Goal: Task Accomplishment & Management: Manage account settings

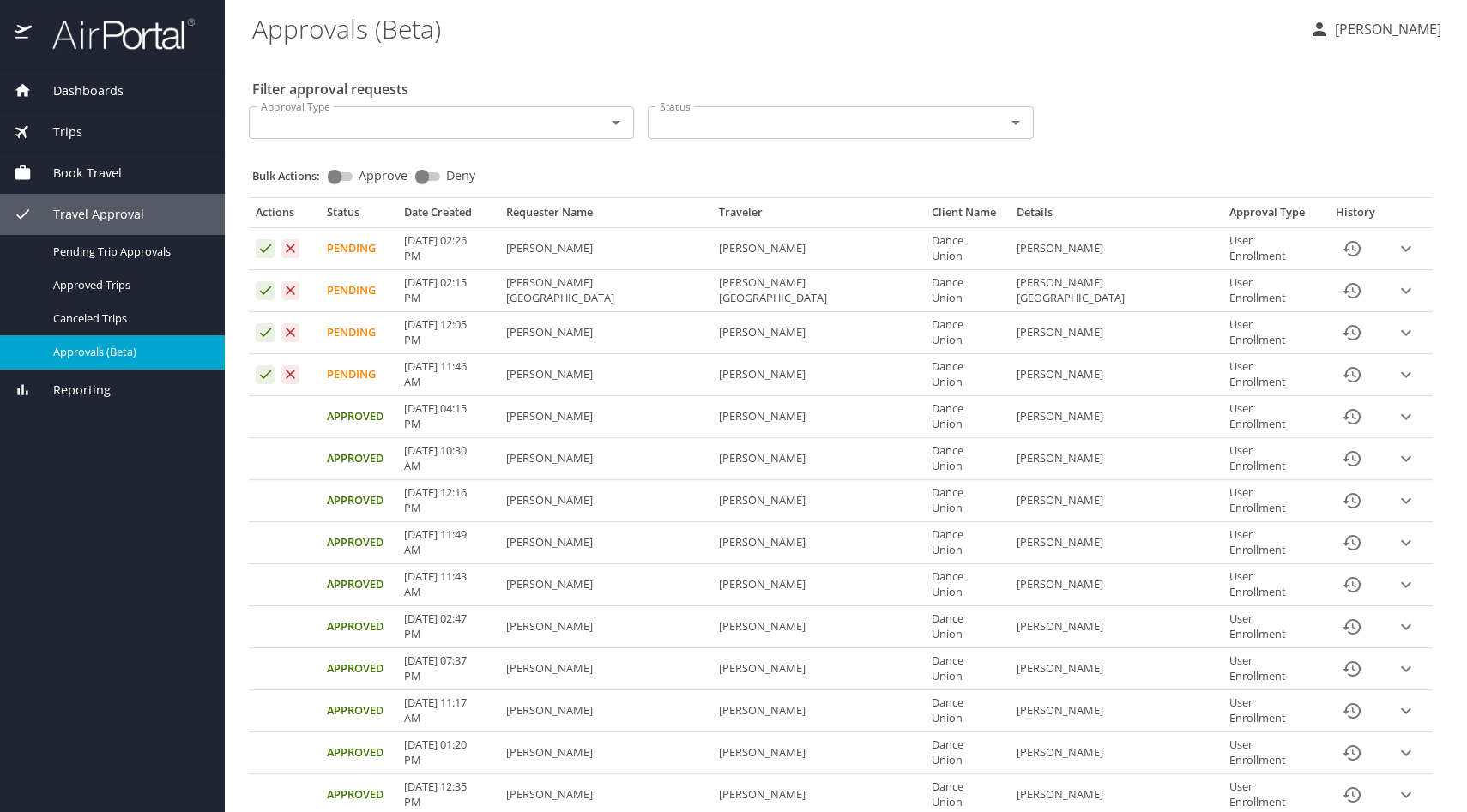
click at [266, 245] on icon "Approval table" at bounding box center [265, 247] width 16 height 16
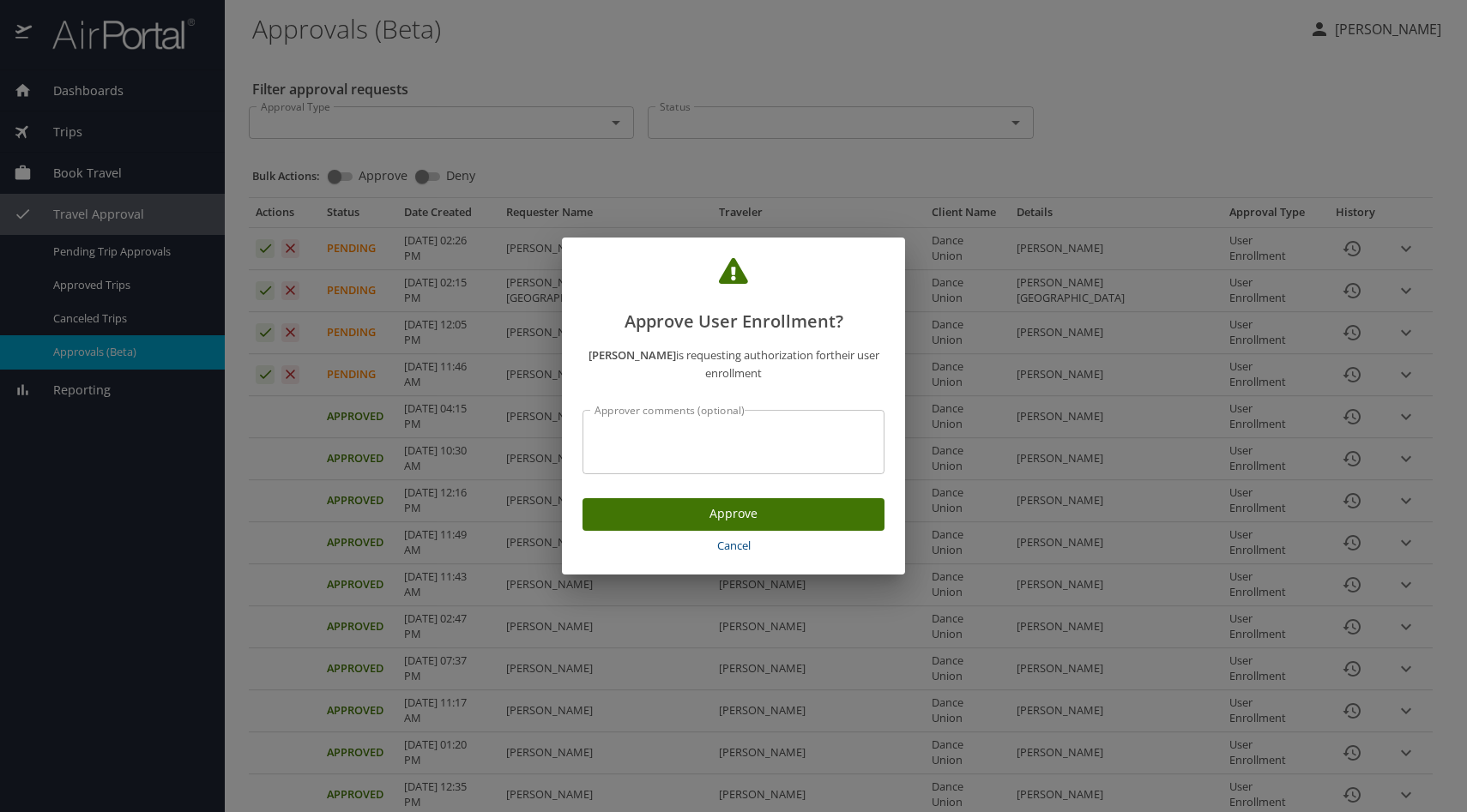
click at [731, 544] on span "Cancel" at bounding box center [733, 546] width 288 height 20
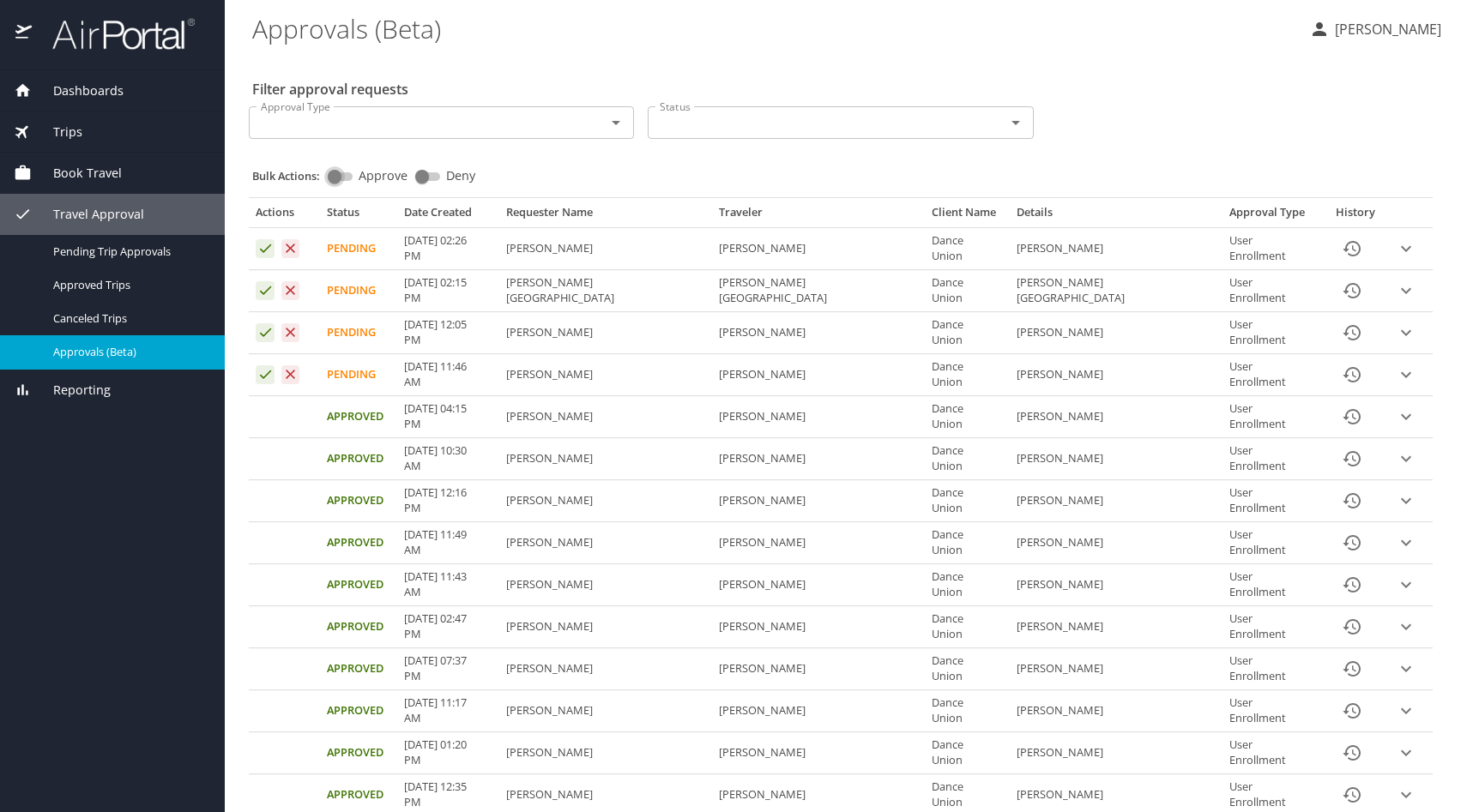
click at [342, 182] on input "Approve" at bounding box center [334, 177] width 61 height 21
checkbox input "true"
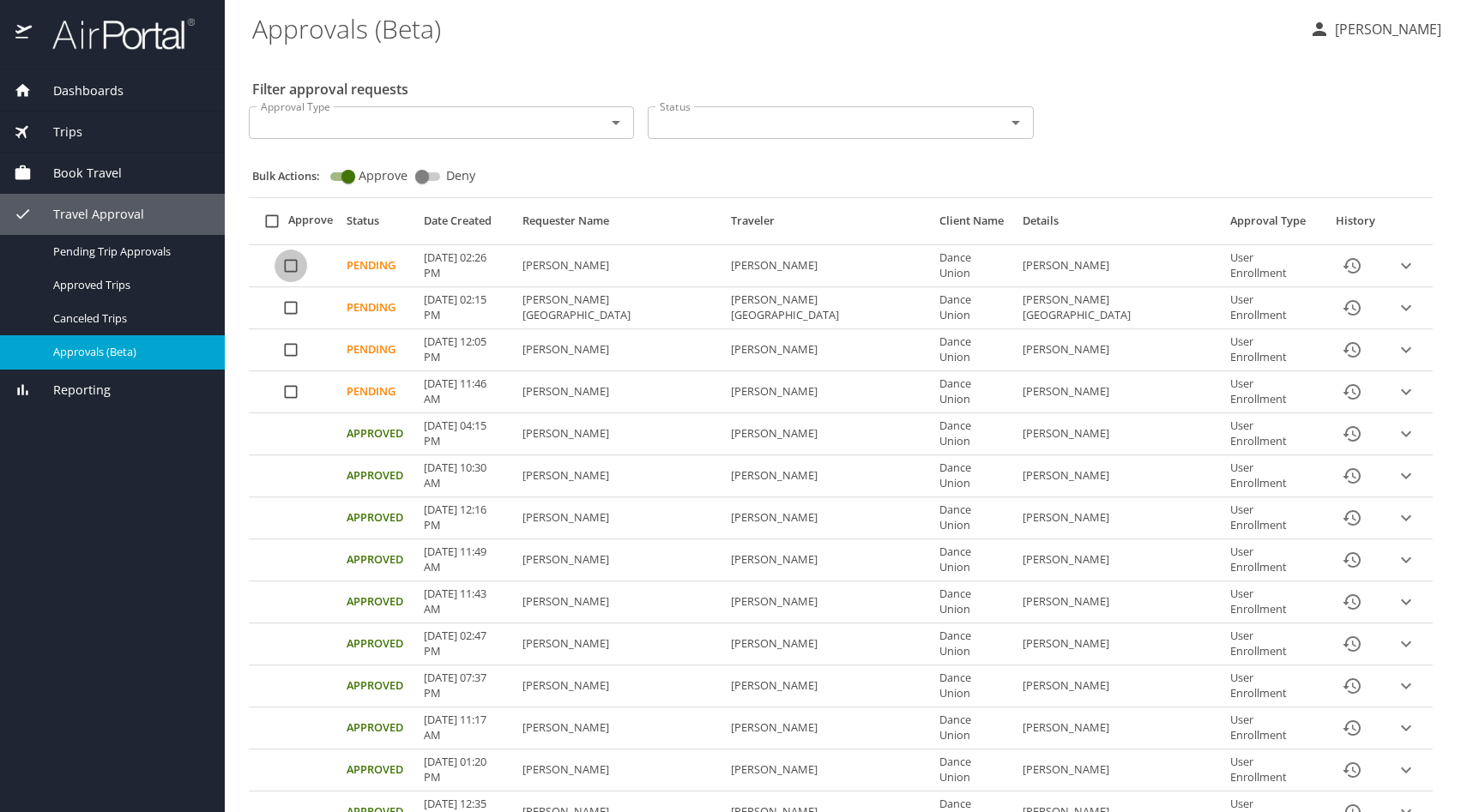
click at [296, 262] on input "Approval table" at bounding box center [291, 265] width 33 height 33
click at [294, 310] on input "Approval table" at bounding box center [291, 308] width 33 height 33
click at [285, 352] on input "Approval table" at bounding box center [291, 349] width 33 height 33
click at [290, 393] on input "Approval table" at bounding box center [291, 392] width 33 height 33
checkbox input "true"
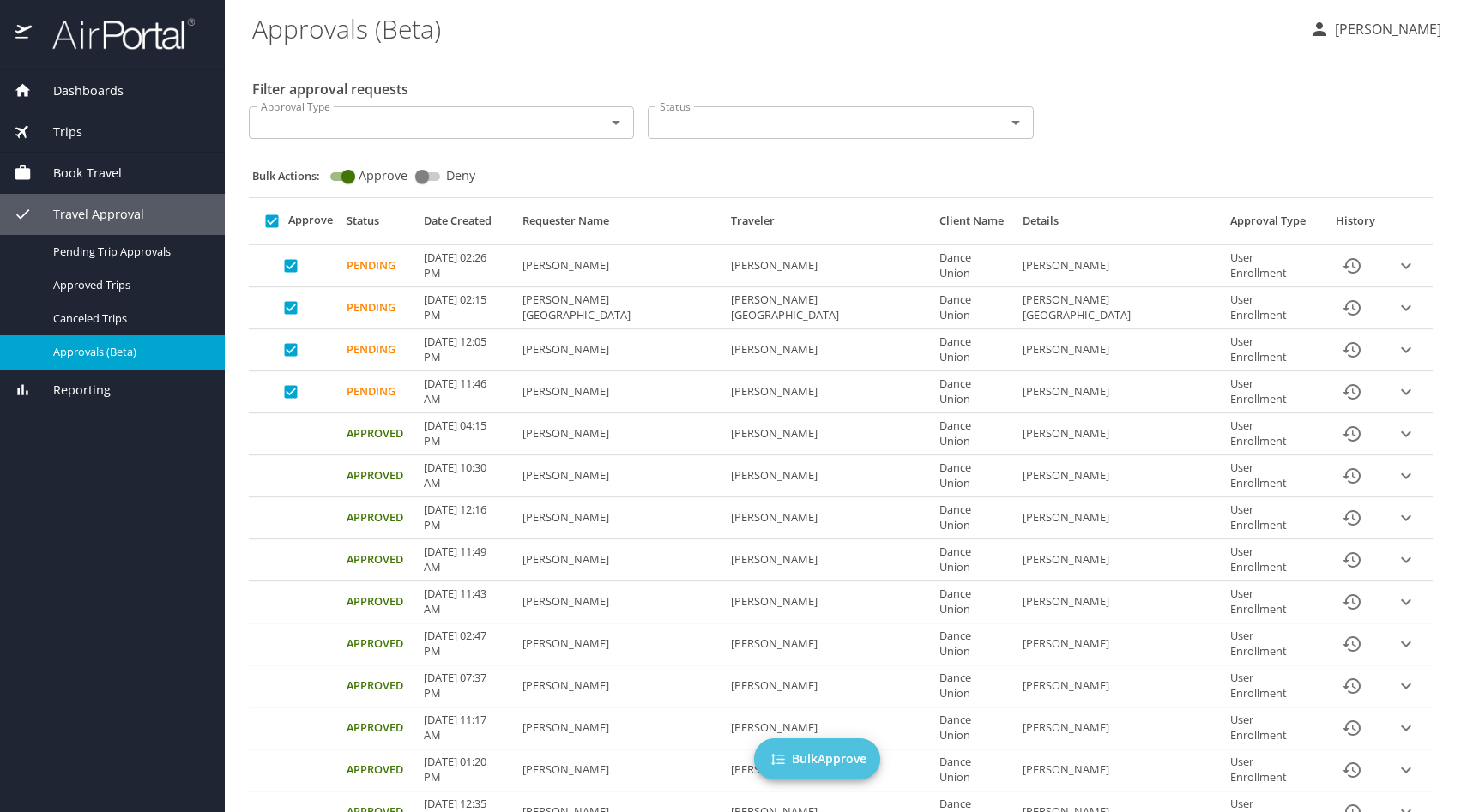
click at [830, 749] on span "Bulk Approve" at bounding box center [817, 759] width 98 height 22
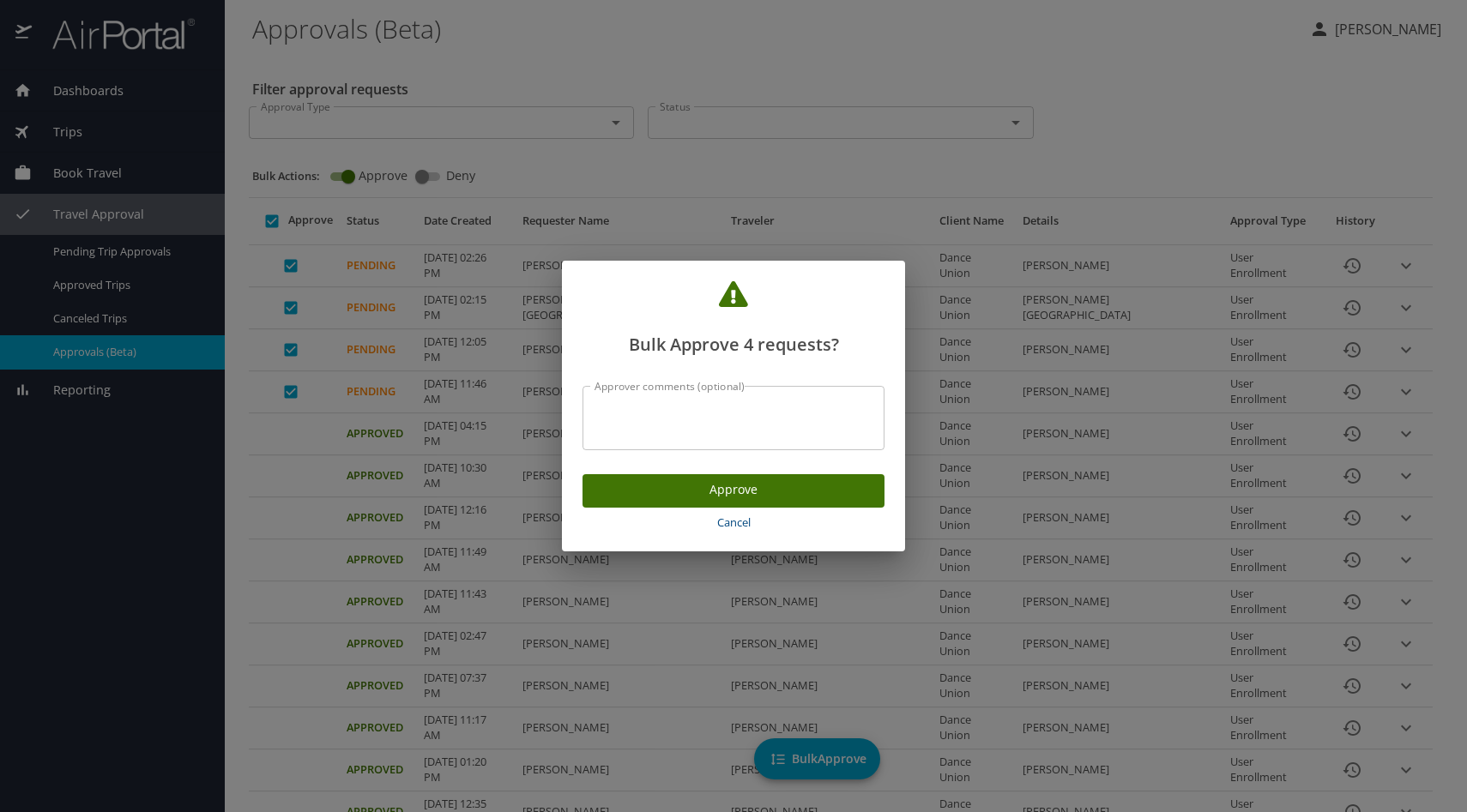
click at [773, 487] on span "Approve" at bounding box center [733, 490] width 275 height 22
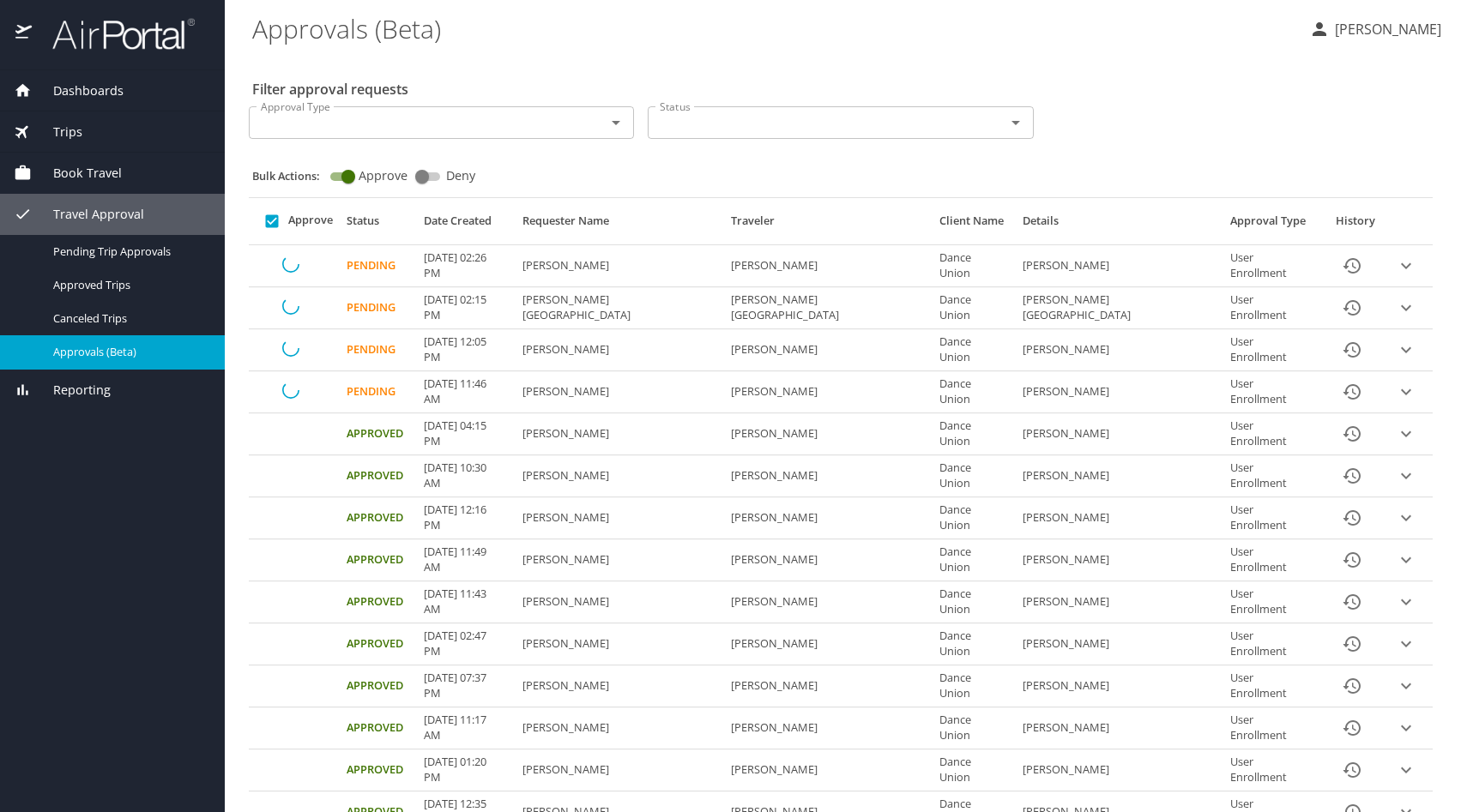
checkbox input "false"
